Goal: Check status: Check status

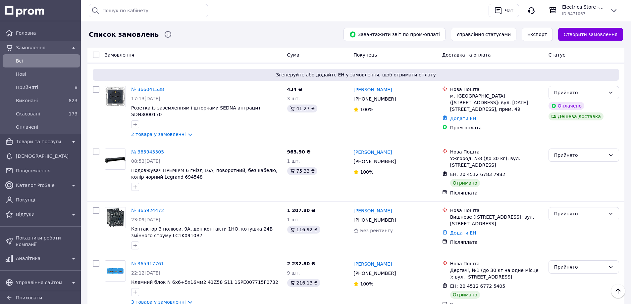
scroll to position [132, 0]
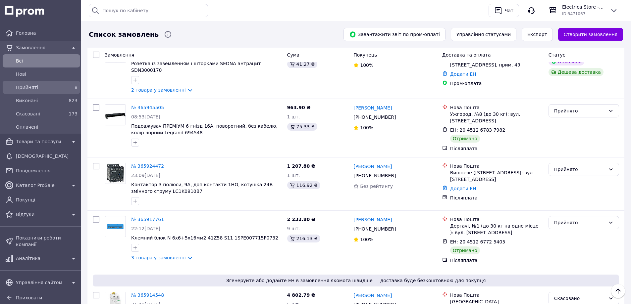
click at [37, 89] on span "Прийняті" at bounding box center [40, 87] width 48 height 7
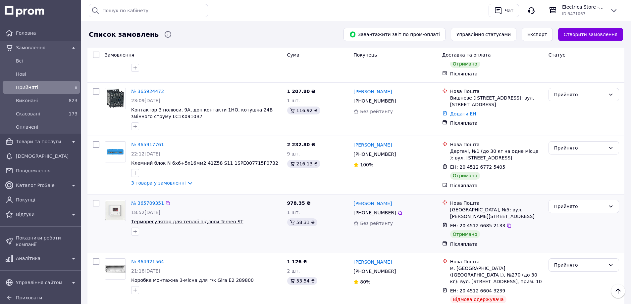
scroll to position [259, 0]
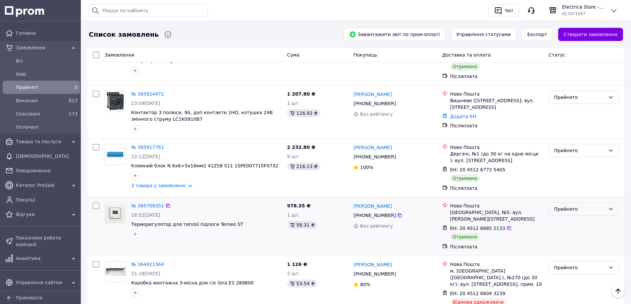
click at [606, 203] on div "Прийнято" at bounding box center [583, 209] width 71 height 13
click at [577, 208] on li "Виконано" at bounding box center [584, 208] width 70 height 12
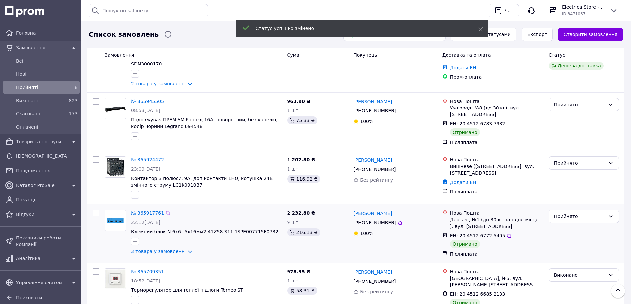
scroll to position [193, 0]
click at [590, 213] on div "Прийнято" at bounding box center [579, 216] width 51 height 7
click at [576, 215] on li "Виконано" at bounding box center [584, 216] width 70 height 12
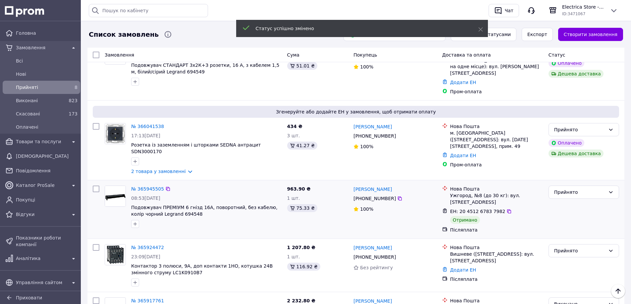
scroll to position [94, 0]
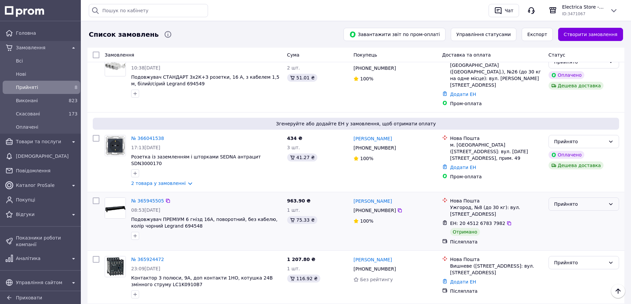
click at [589, 201] on div "Прийнято" at bounding box center [579, 204] width 51 height 7
click at [570, 202] on li "Виконано" at bounding box center [584, 203] width 70 height 12
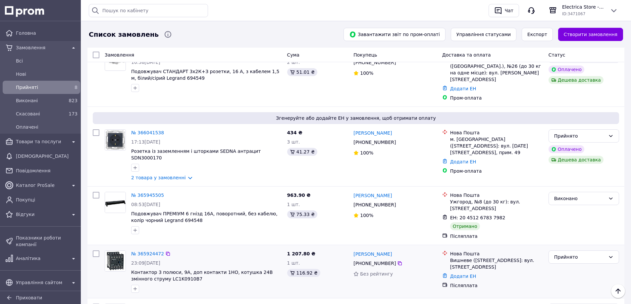
scroll to position [0, 0]
